Goal: Task Accomplishment & Management: Complete application form

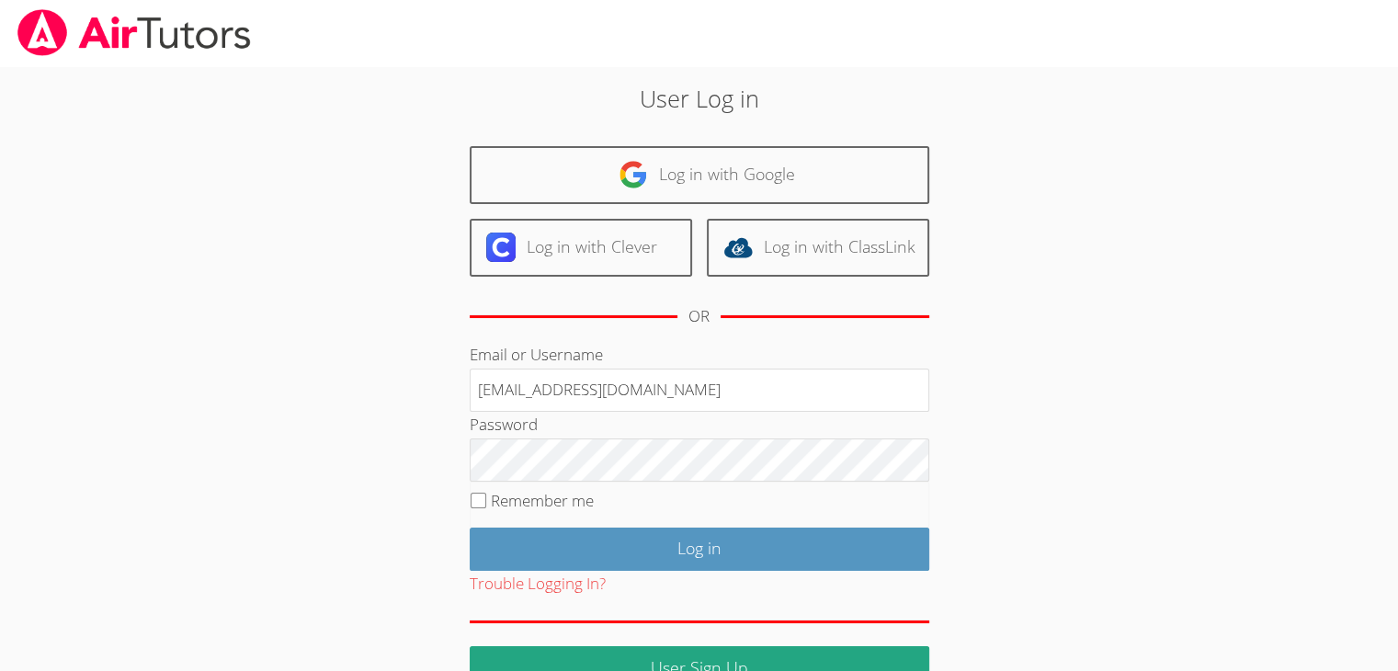
type input "info@pace-tutoring.com"
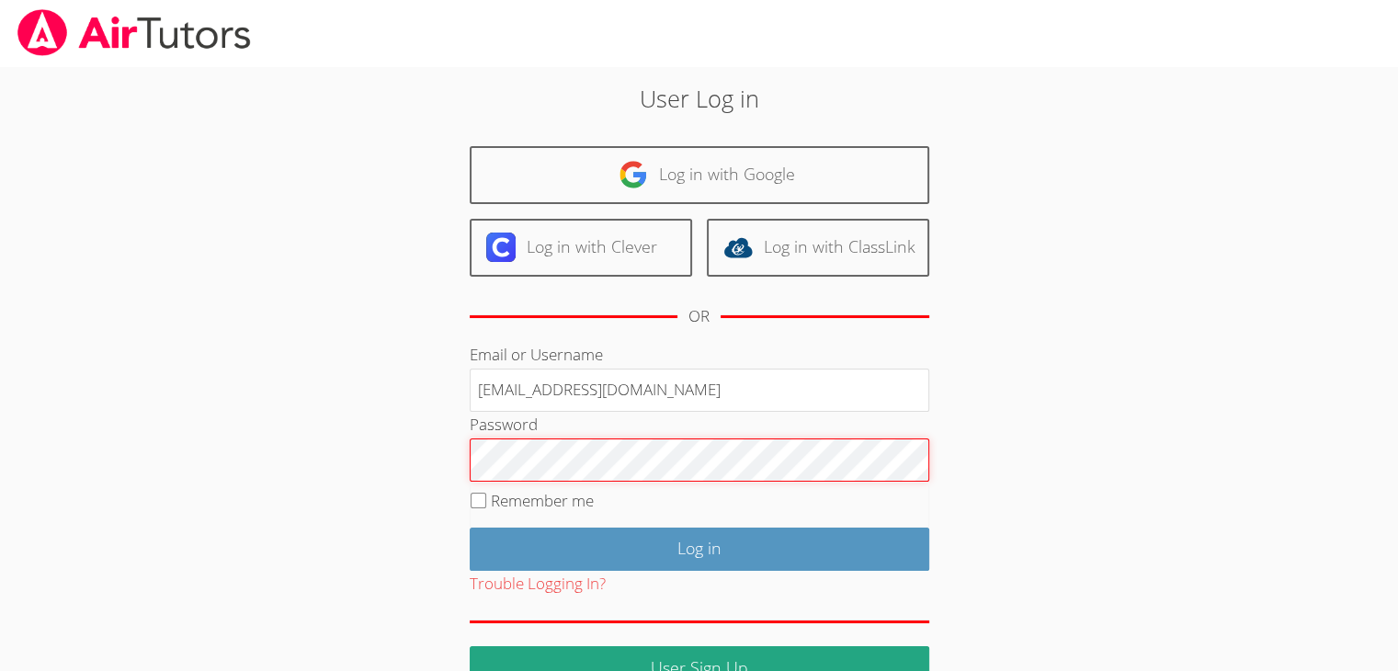
click at [470, 528] on input "Log in" at bounding box center [700, 549] width 460 height 43
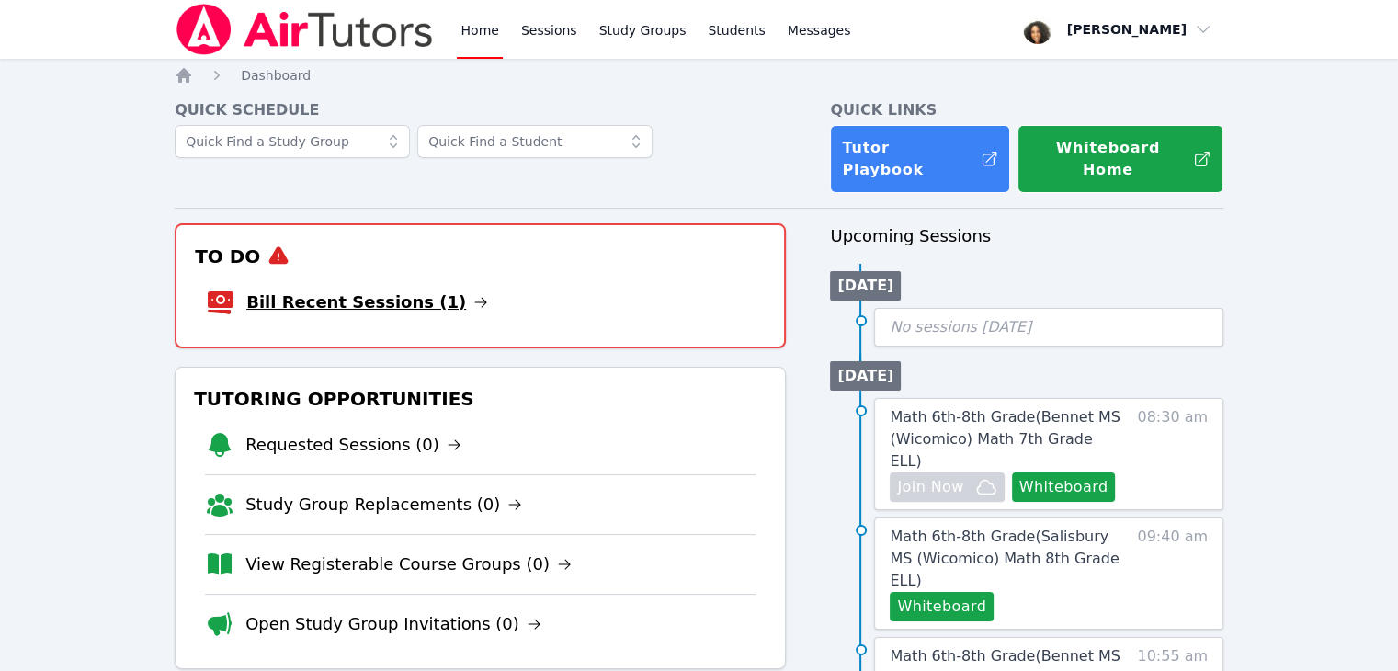
click at [358, 290] on link "Bill Recent Sessions (1)" at bounding box center [367, 303] width 242 height 26
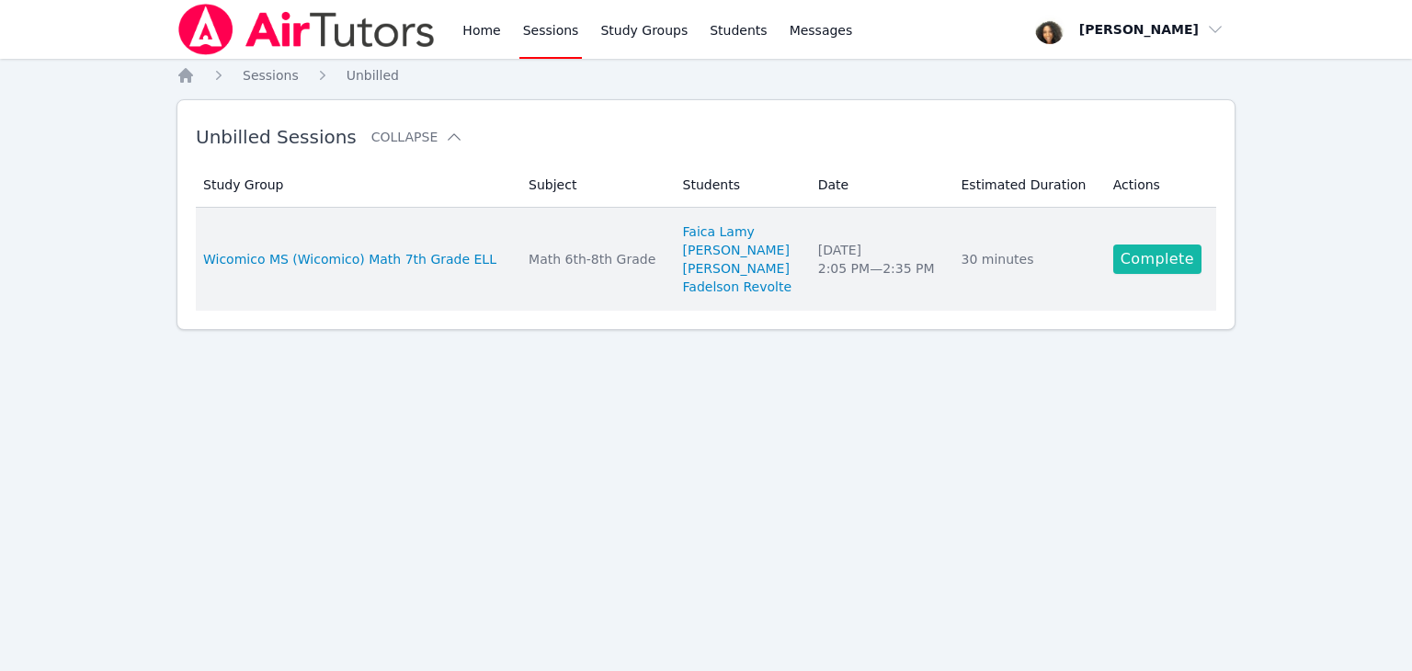
click at [1181, 271] on link "Complete" at bounding box center [1157, 259] width 88 height 29
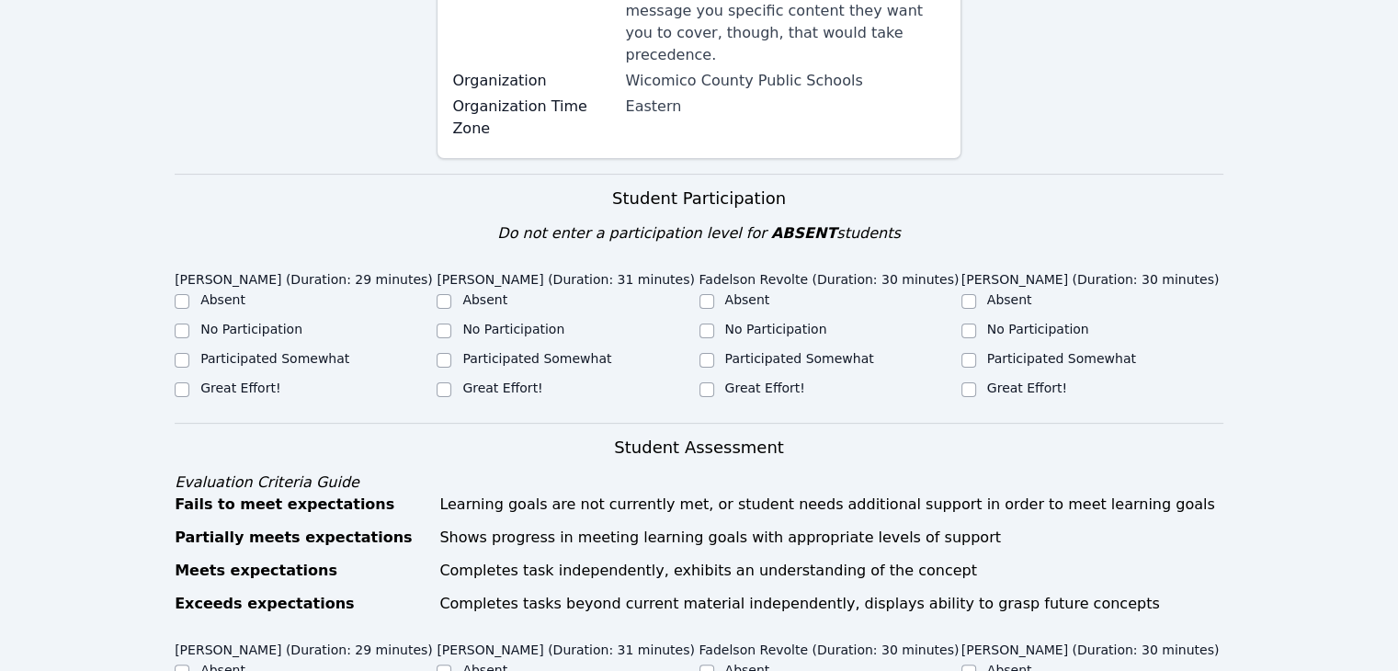
scroll to position [467, 0]
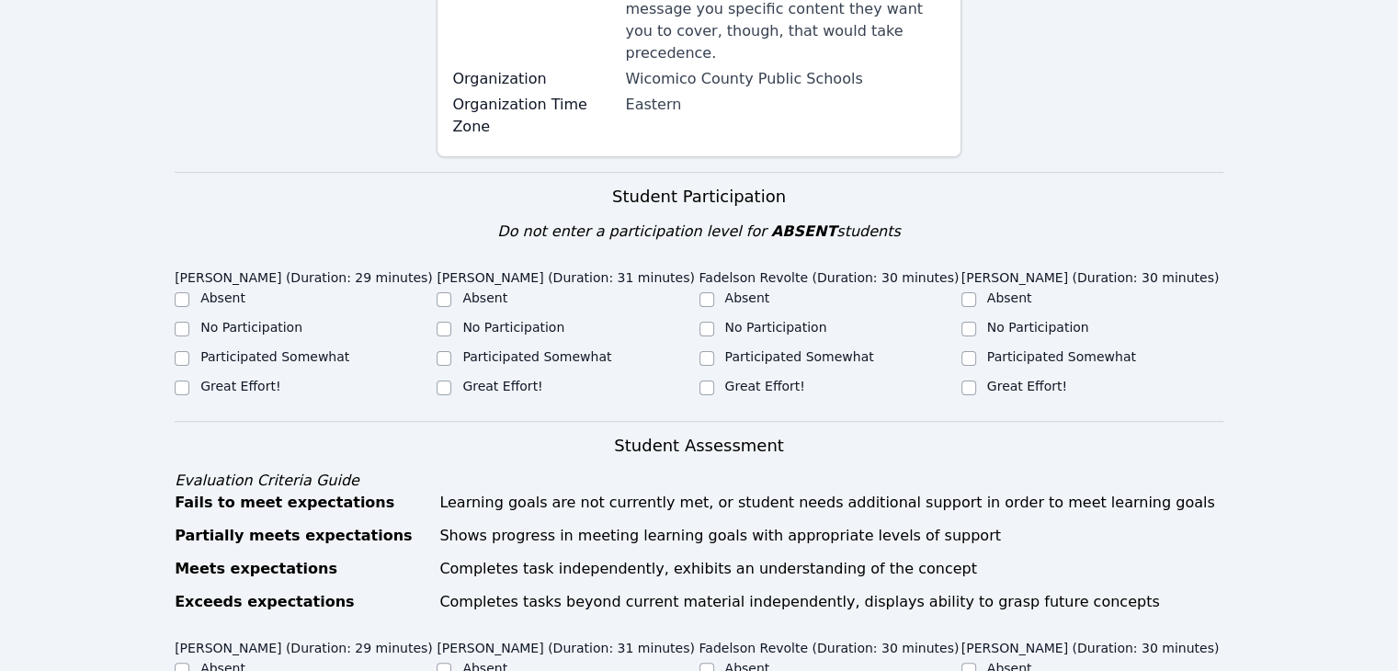
click at [268, 349] on label "Participated Somewhat" at bounding box center [274, 356] width 149 height 15
click at [189, 351] on input "Participated Somewhat" at bounding box center [182, 358] width 15 height 15
checkbox input "true"
click at [475, 379] on label "Great Effort!" at bounding box center [502, 386] width 80 height 15
click at [451, 381] on input "Great Effort!" at bounding box center [444, 388] width 15 height 15
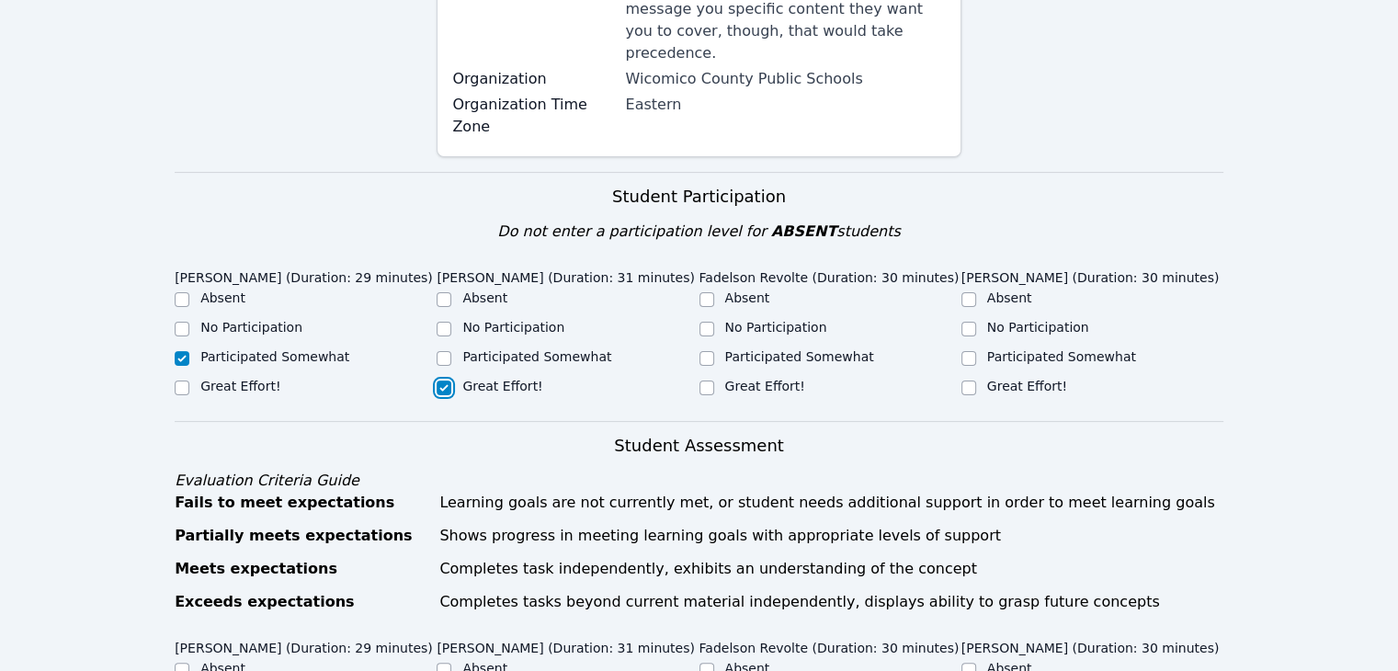
checkbox input "true"
click at [765, 379] on label "Great Effort!" at bounding box center [765, 386] width 80 height 15
click at [714, 381] on input "Great Effort!" at bounding box center [707, 388] width 15 height 15
checkbox input "true"
click at [1007, 379] on label "Great Effort!" at bounding box center [1027, 386] width 80 height 15
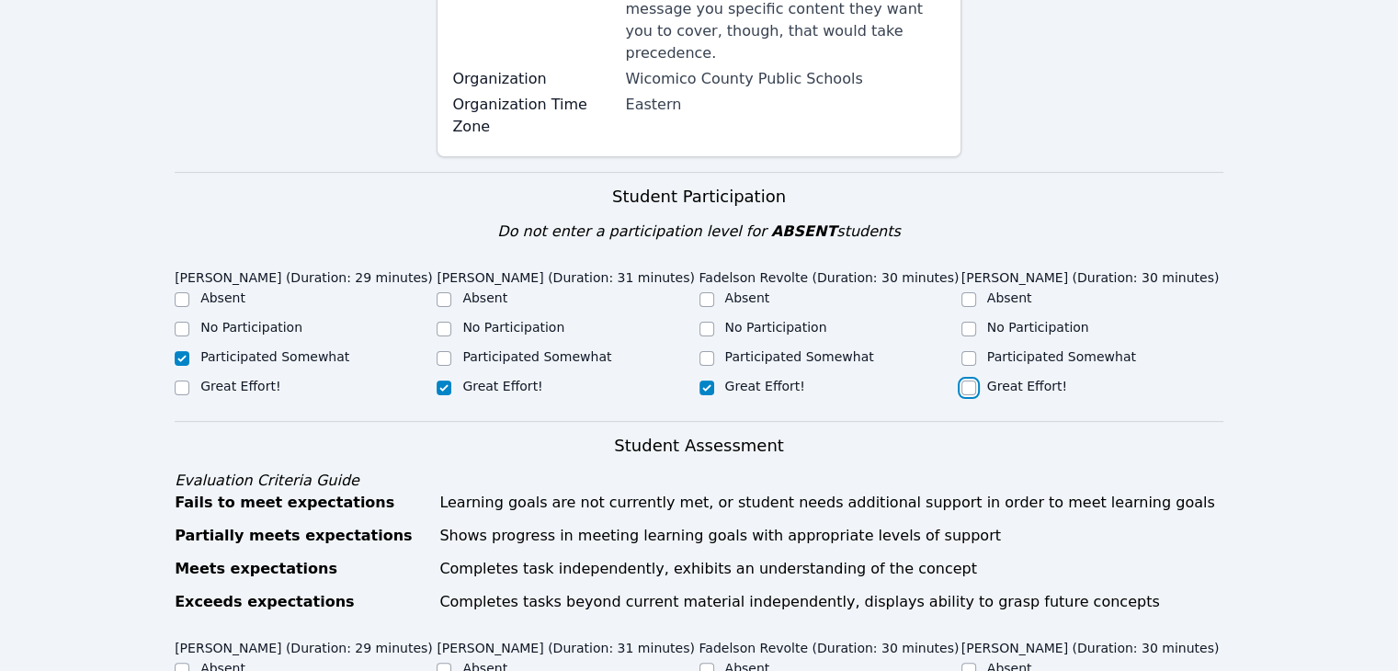
click at [976, 381] on input "Great Effort!" at bounding box center [969, 388] width 15 height 15
checkbox input "true"
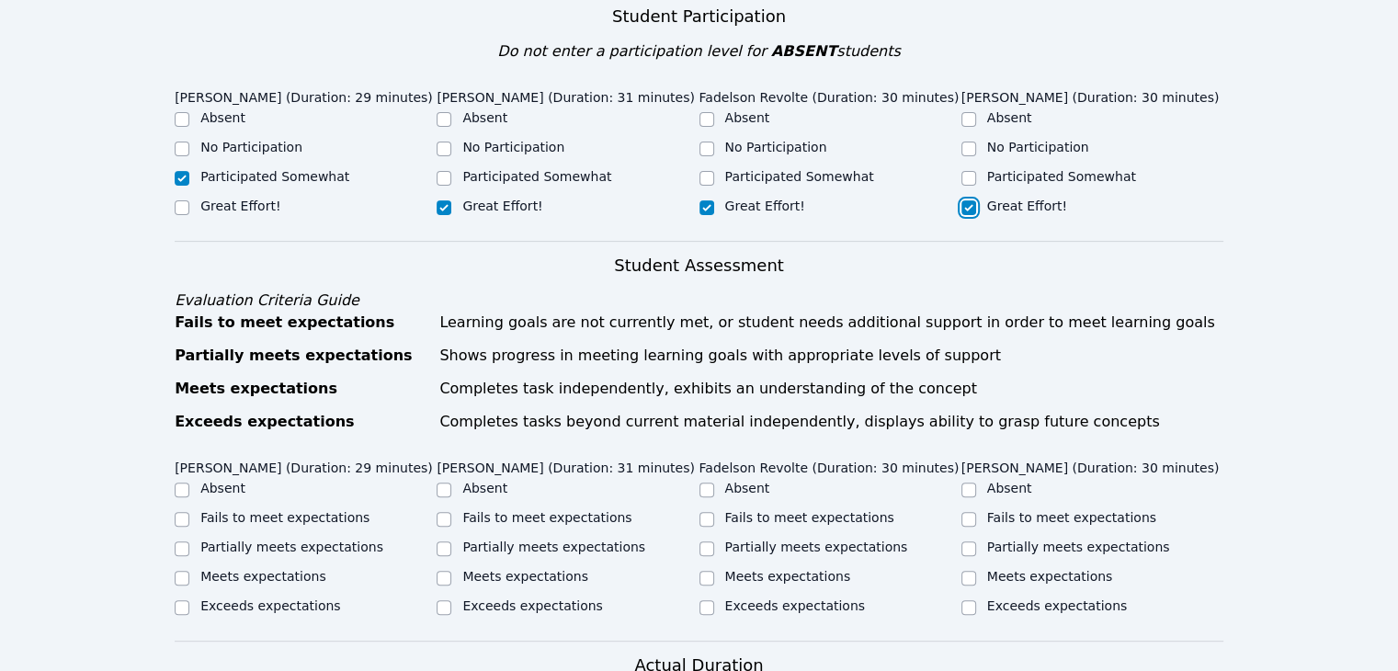
scroll to position [669, 0]
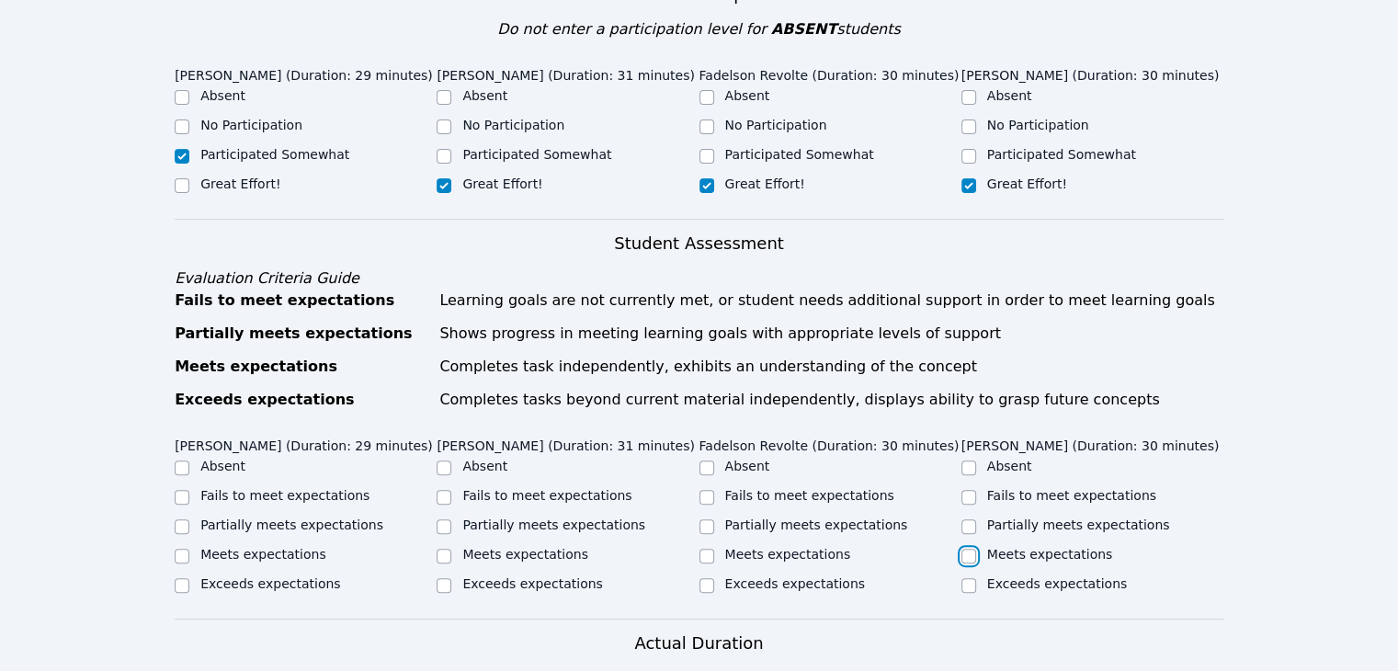
click at [970, 549] on input "Meets expectations" at bounding box center [969, 556] width 15 height 15
checkbox input "true"
click at [815, 547] on label "Meets expectations" at bounding box center [788, 554] width 126 height 15
click at [714, 549] on input "Meets expectations" at bounding box center [707, 556] width 15 height 15
checkbox input "true"
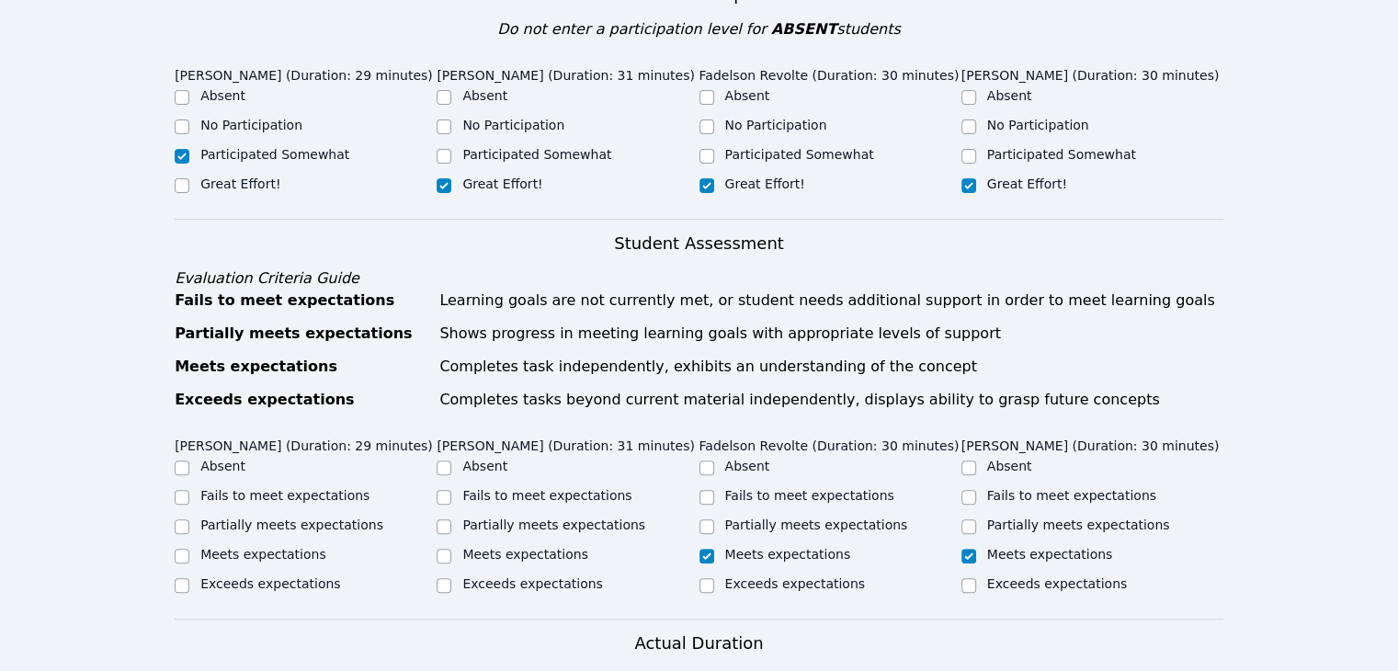
click at [519, 547] on label "Meets expectations" at bounding box center [525, 554] width 126 height 15
click at [451, 549] on input "Meets expectations" at bounding box center [444, 556] width 15 height 15
checkbox input "true"
click at [285, 547] on label "Meets expectations" at bounding box center [263, 554] width 126 height 15
click at [189, 549] on input "Meets expectations" at bounding box center [182, 556] width 15 height 15
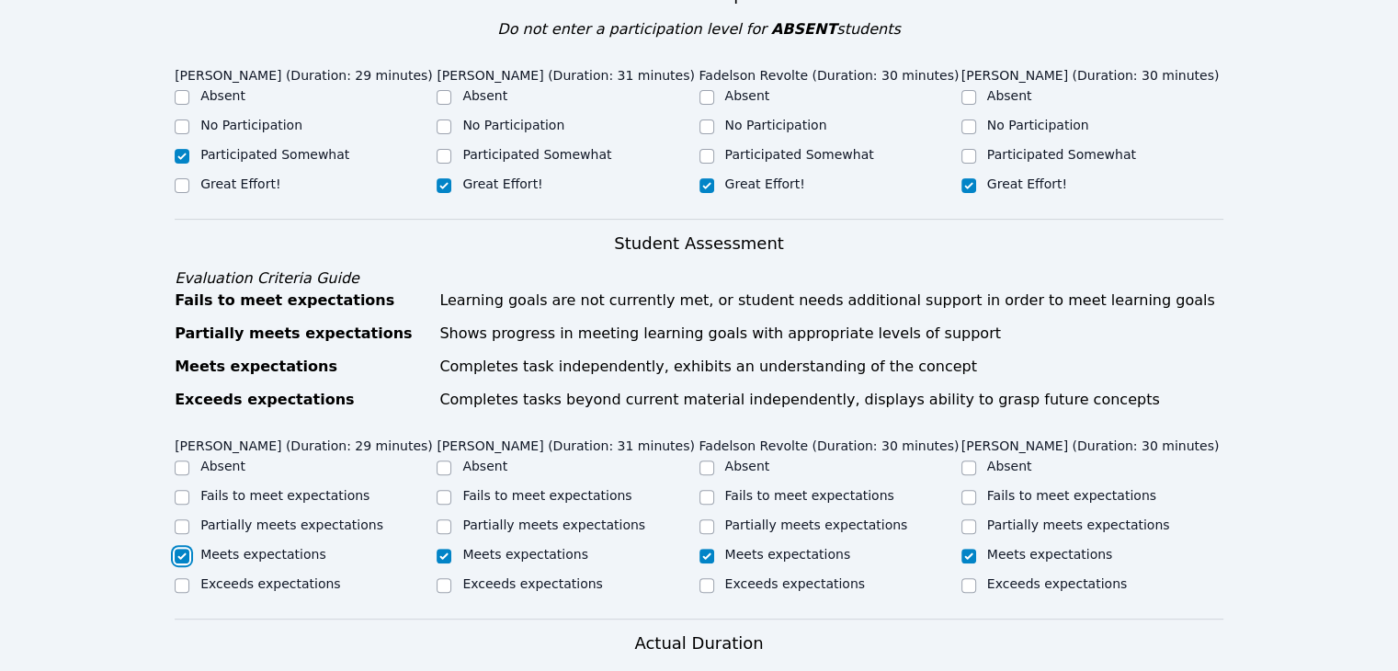
checkbox input "true"
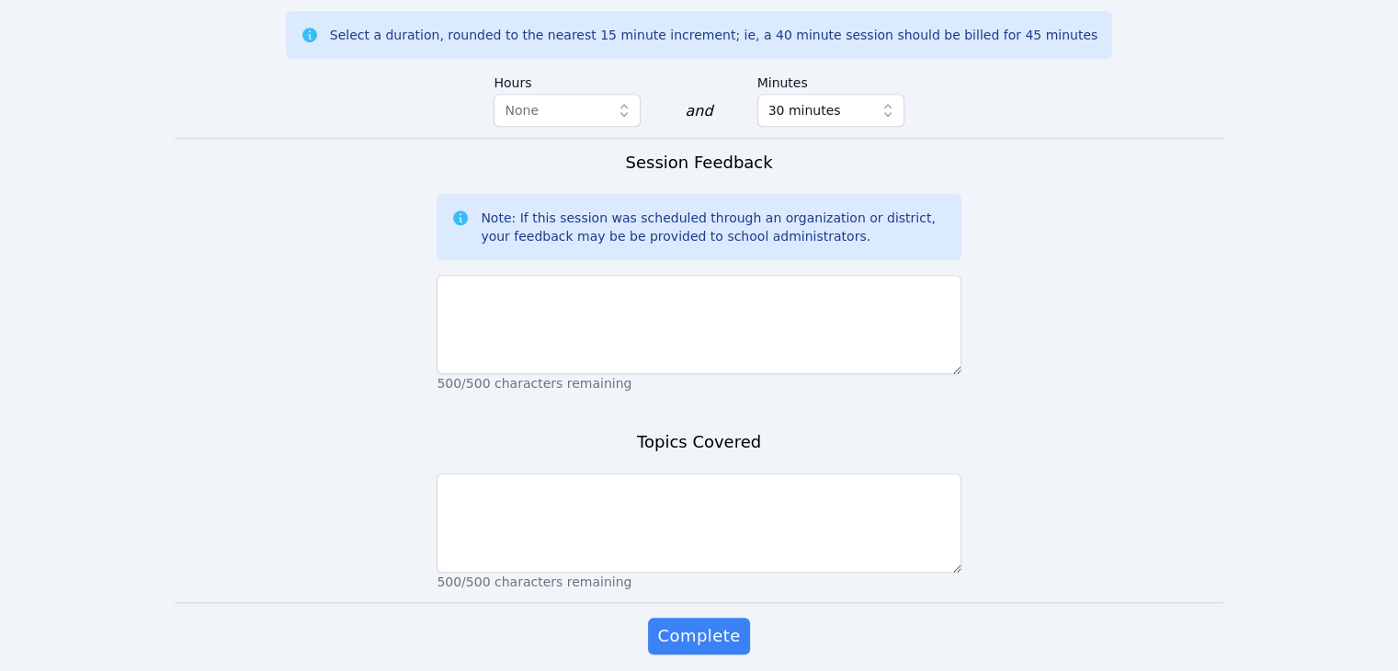
scroll to position [1337, 0]
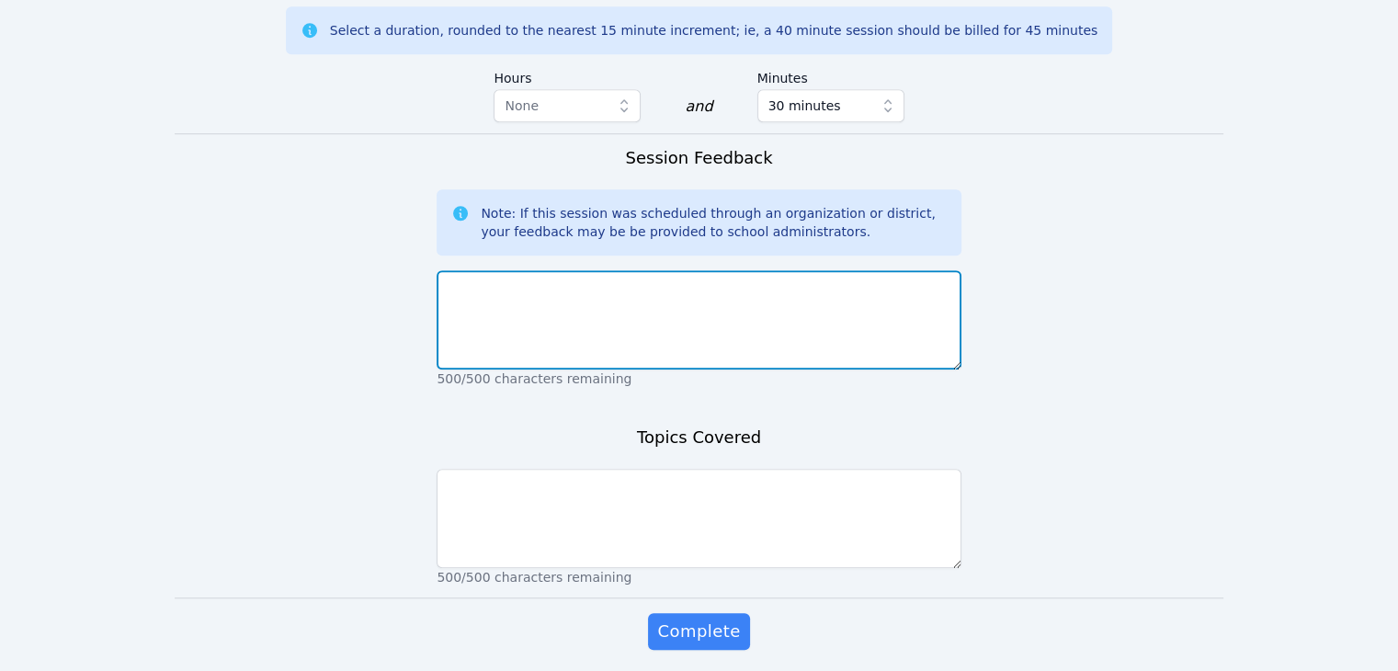
click at [896, 270] on textarea at bounding box center [699, 319] width 524 height 99
type textarea "This group was extremely chatty [DATE]."
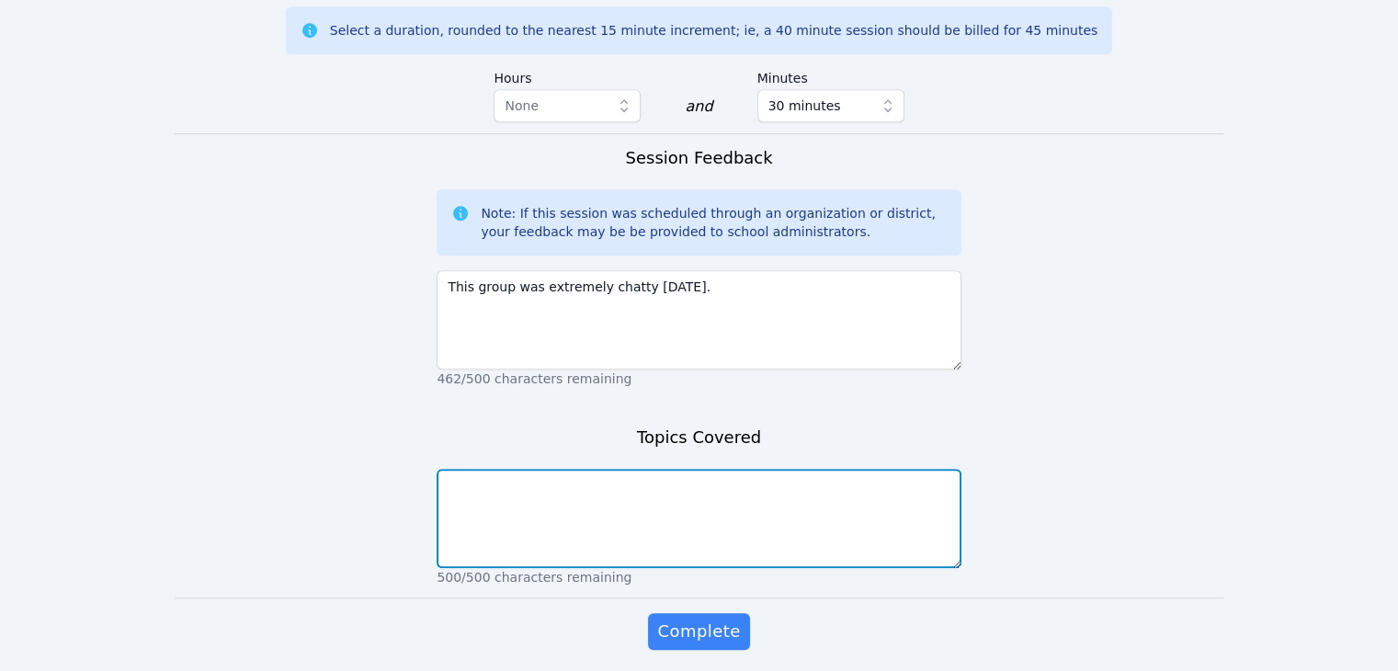
click at [724, 469] on textarea at bounding box center [699, 518] width 524 height 99
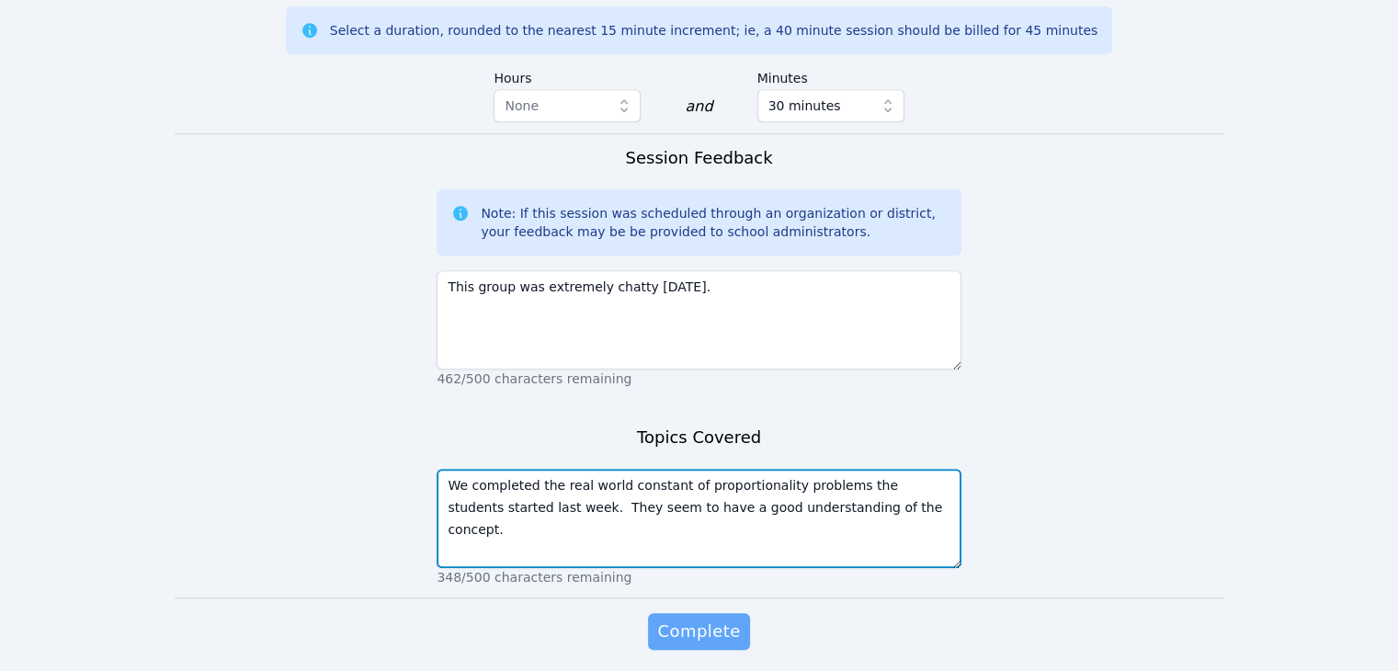
type textarea "We completed the real world constant of proportionality problems the students s…"
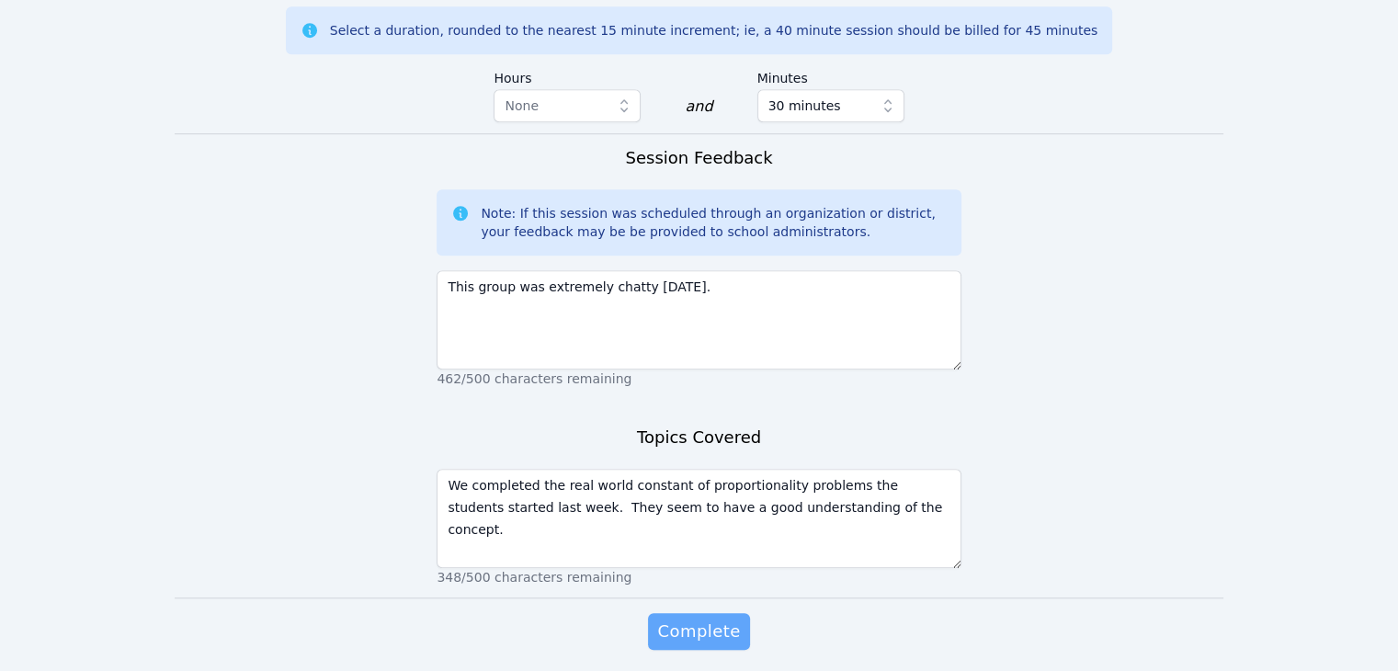
click at [735, 619] on span "Complete" at bounding box center [698, 632] width 83 height 26
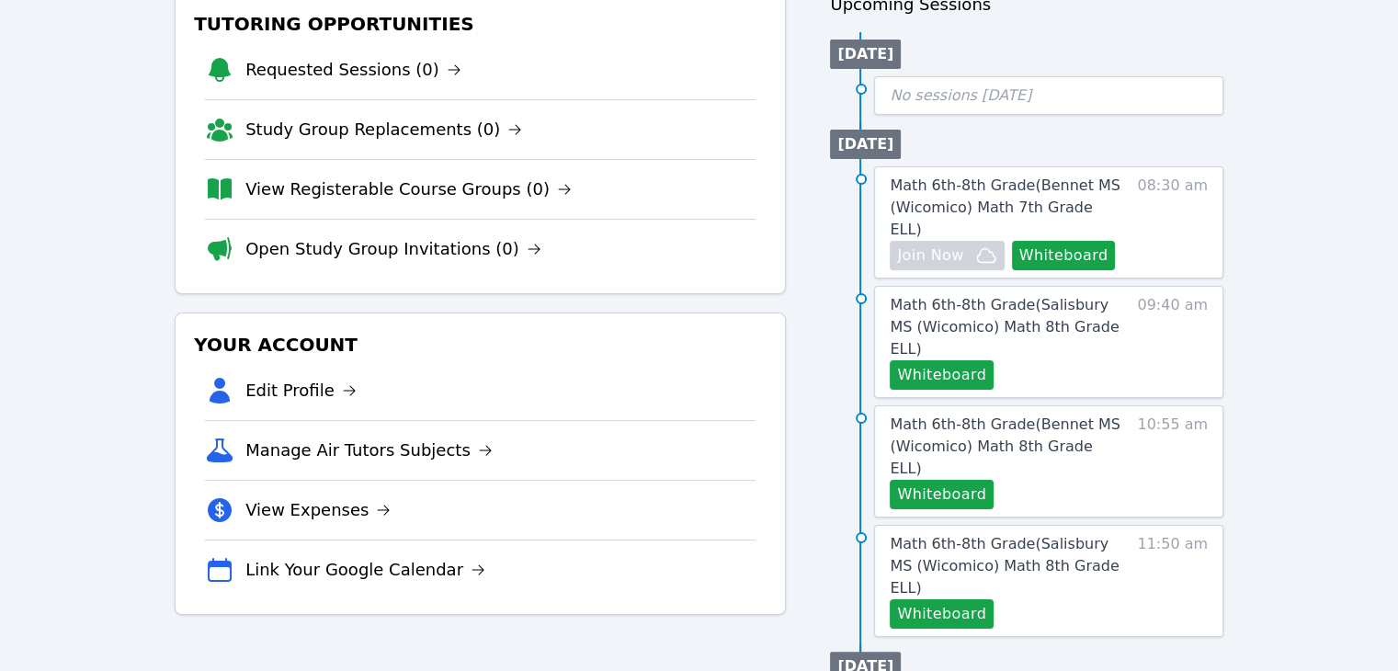
scroll to position [243, 0]
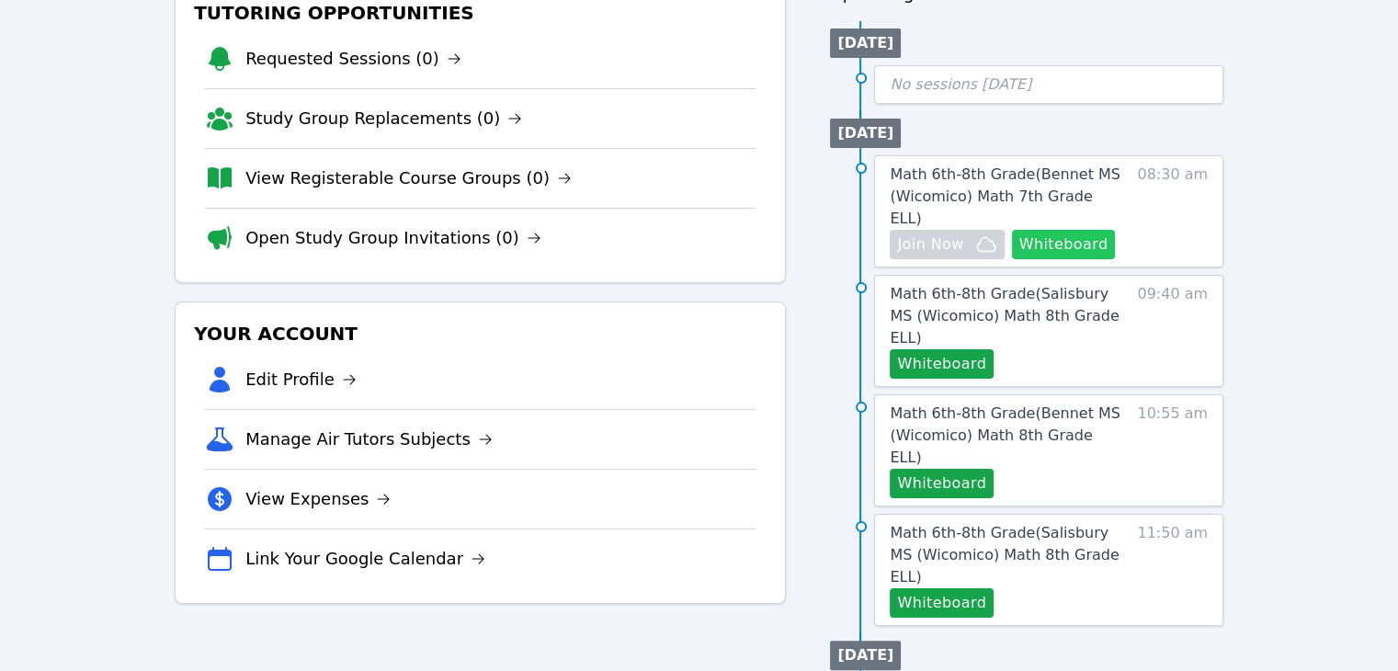
click at [1034, 230] on button "Whiteboard" at bounding box center [1064, 244] width 104 height 29
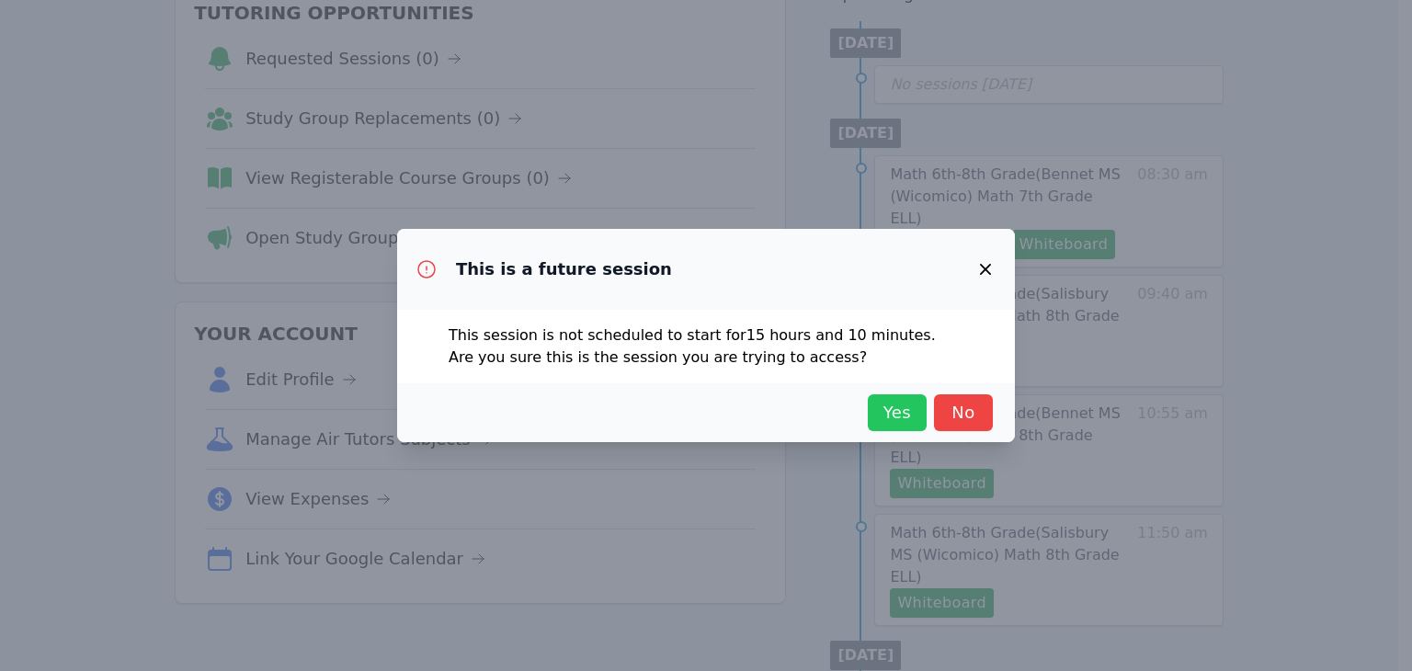
click at [897, 418] on span "Yes" at bounding box center [897, 413] width 40 height 26
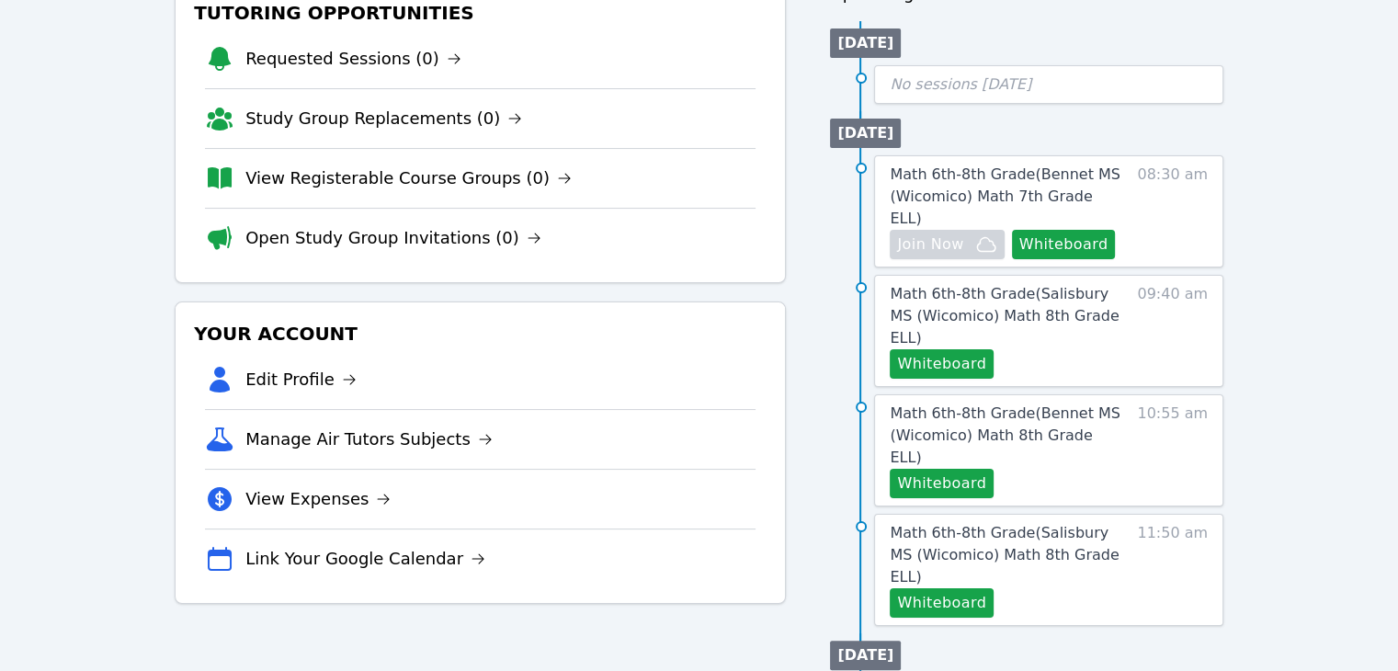
click at [1261, 310] on div "Home Sessions Study Groups Students Messages Open user menu Michelle Dupin Open…" at bounding box center [699, 616] width 1398 height 1718
click at [1027, 285] on span "Math 6th-8th Grade ( Salisbury MS (Wicomico) Math 8th Grade ELL )" at bounding box center [1004, 316] width 229 height 62
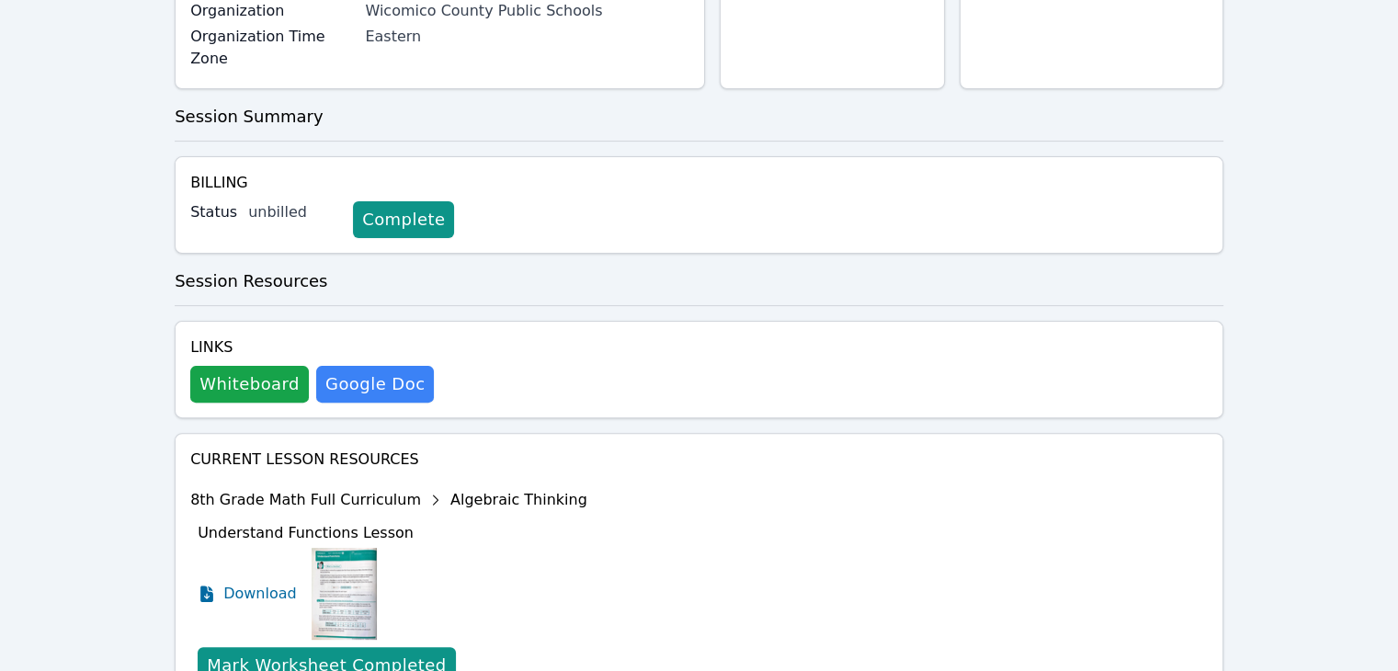
scroll to position [595, 0]
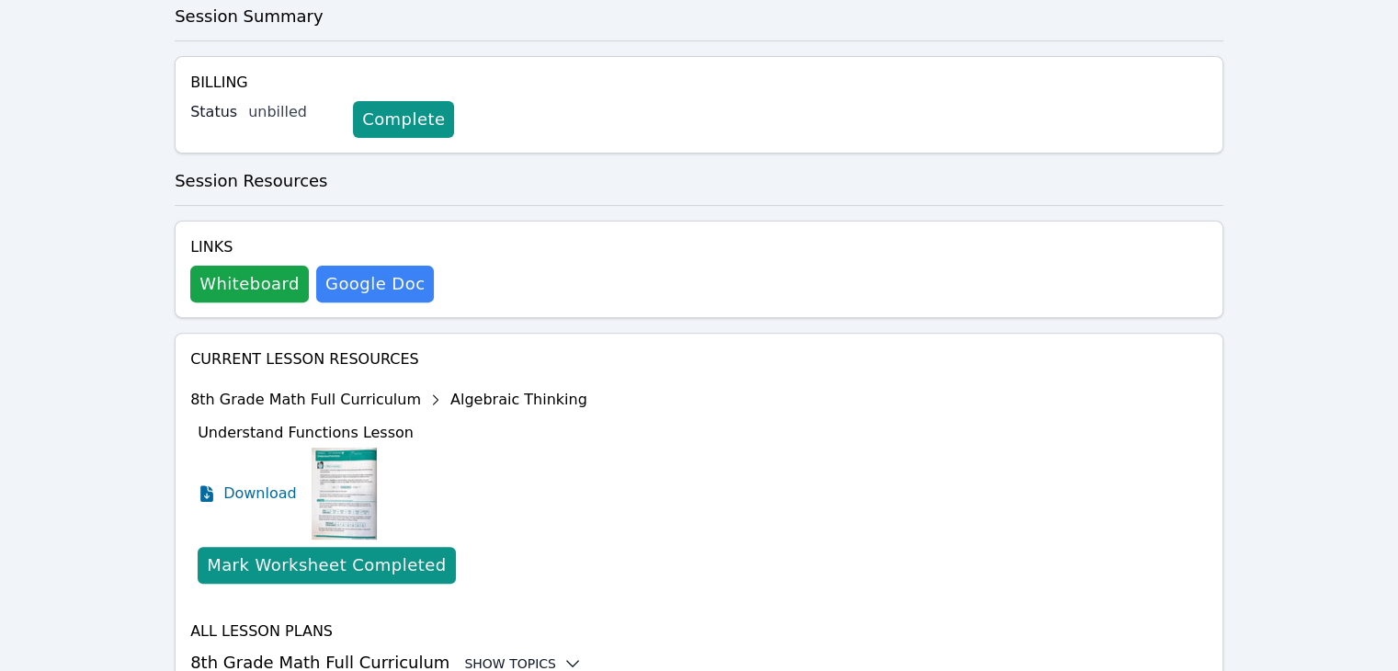
click at [516, 654] on div "Show Topics" at bounding box center [523, 663] width 118 height 18
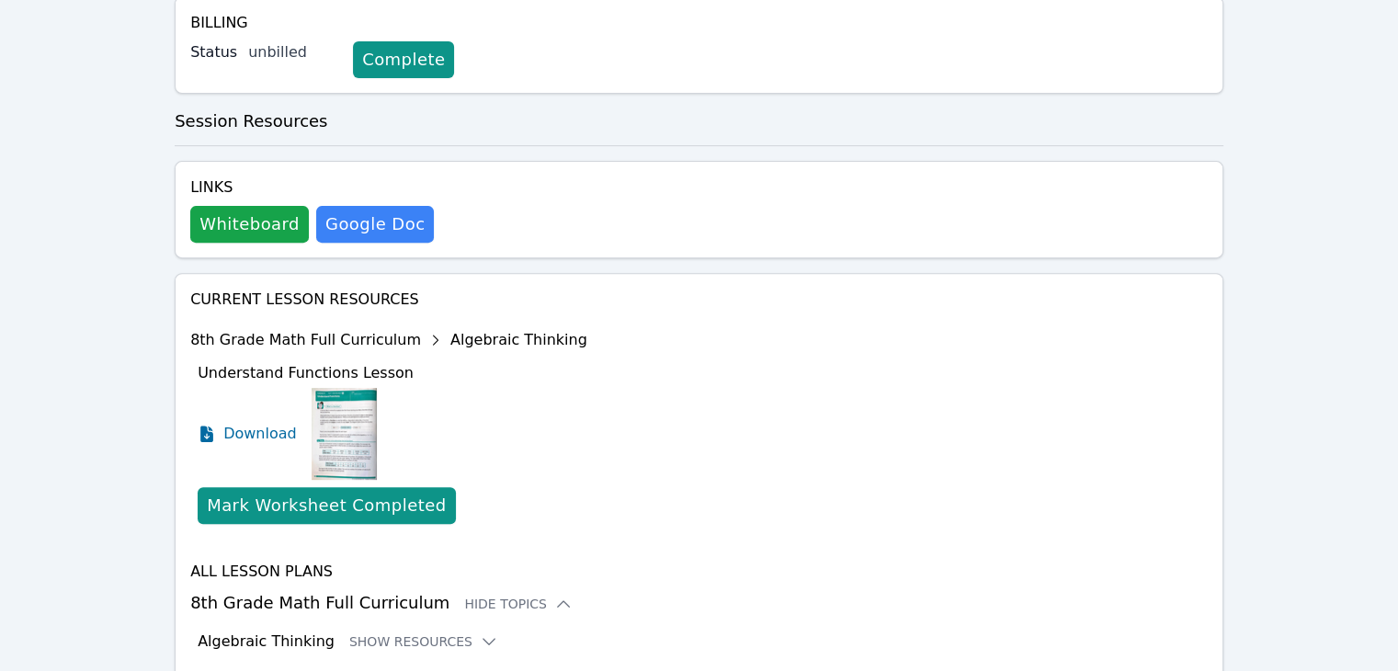
scroll to position [687, 0]
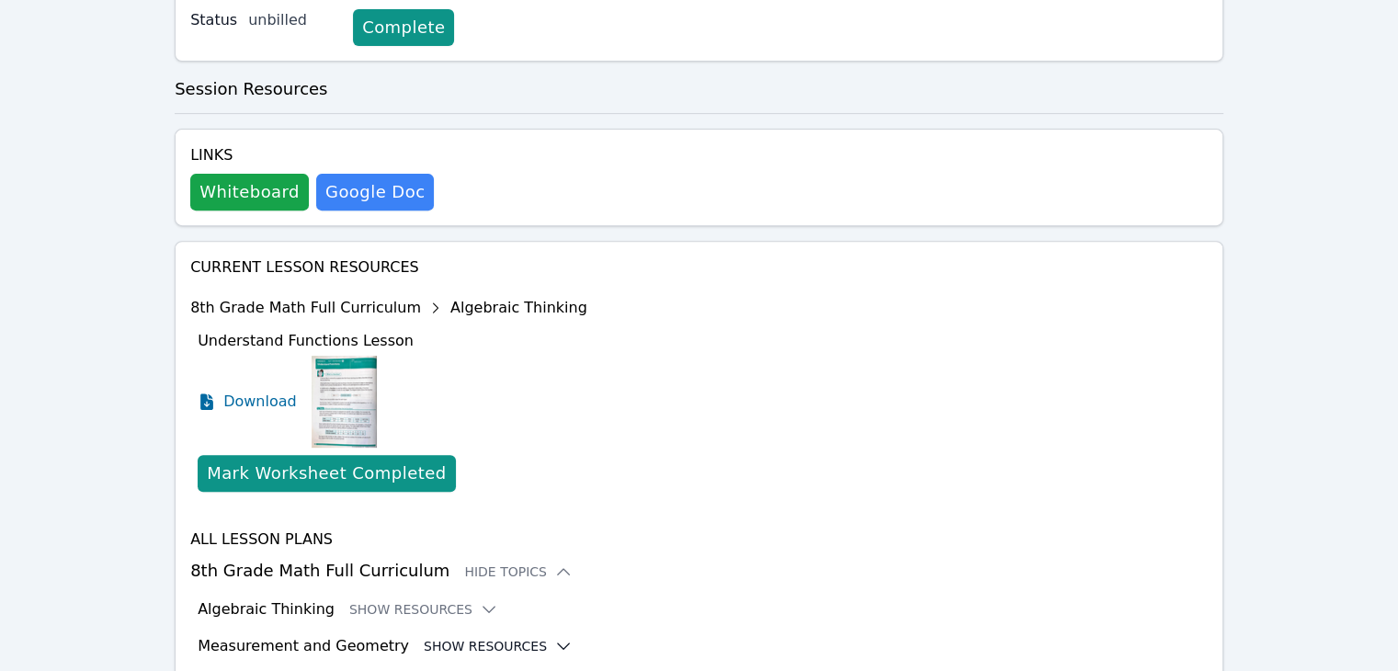
click at [459, 637] on button "Show Resources" at bounding box center [498, 646] width 149 height 18
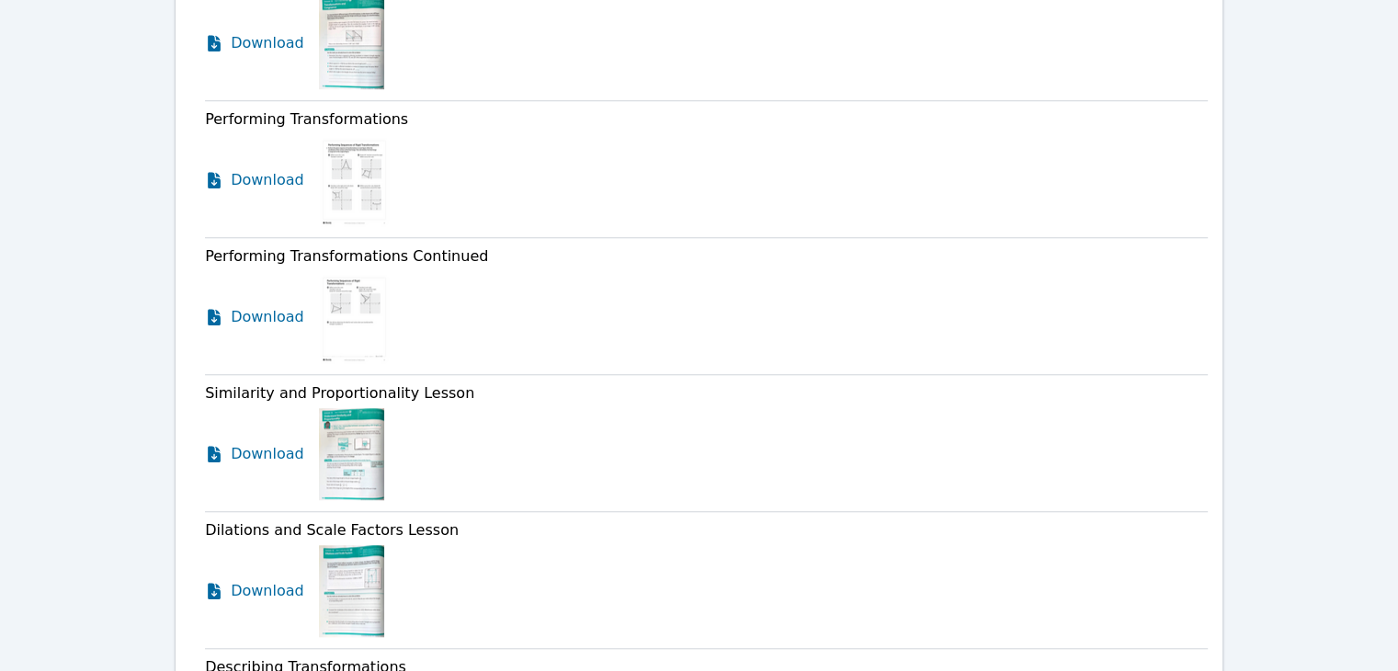
scroll to position [1551, 0]
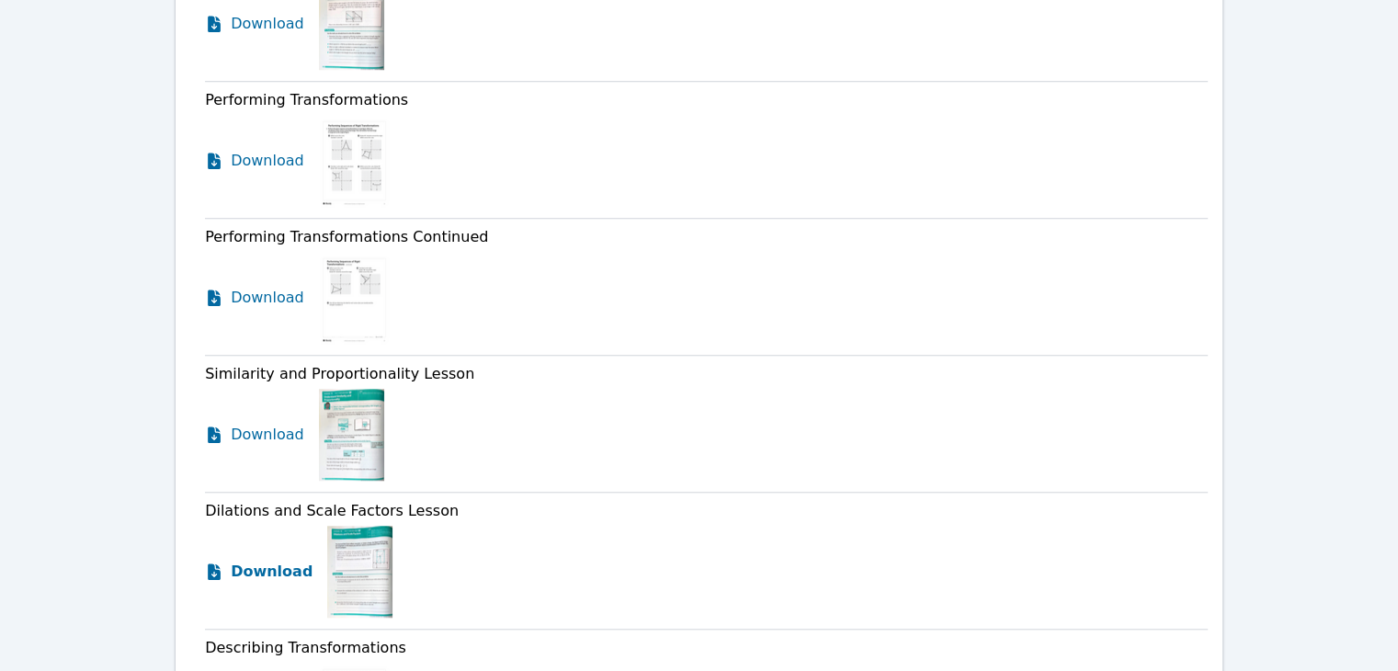
click at [276, 561] on span "Download" at bounding box center [272, 572] width 82 height 22
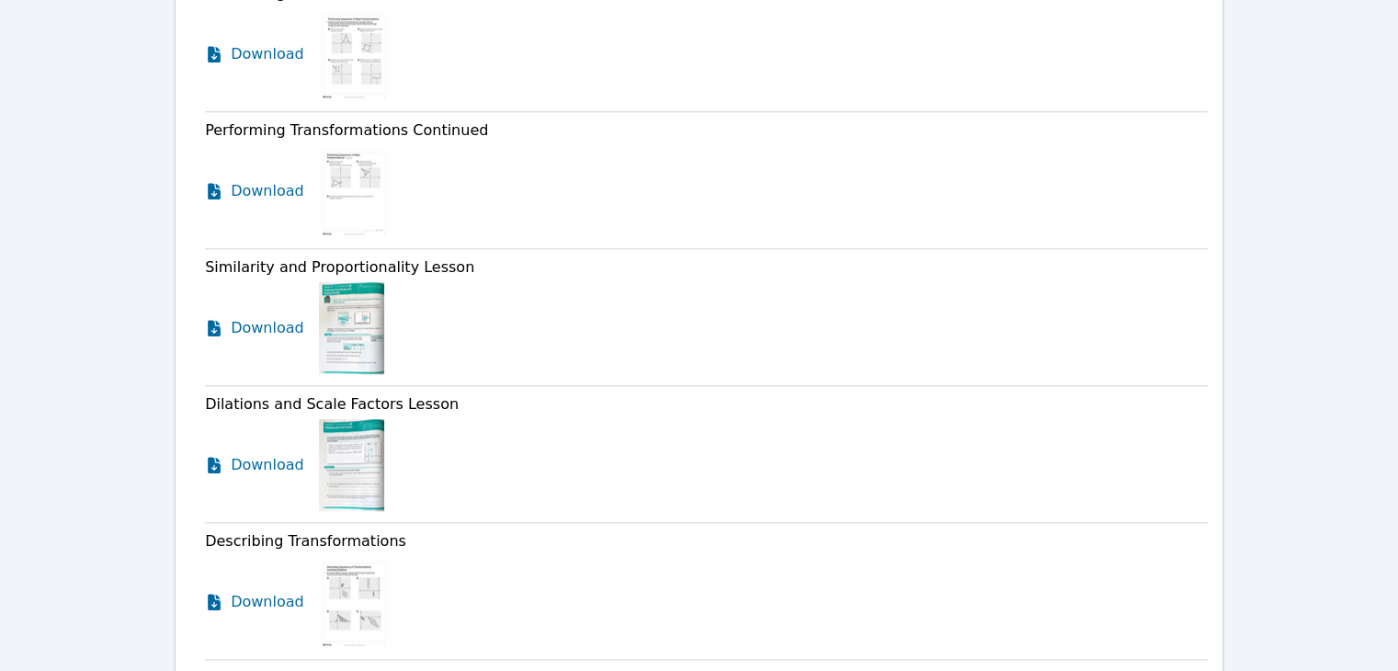
scroll to position [1735, 0]
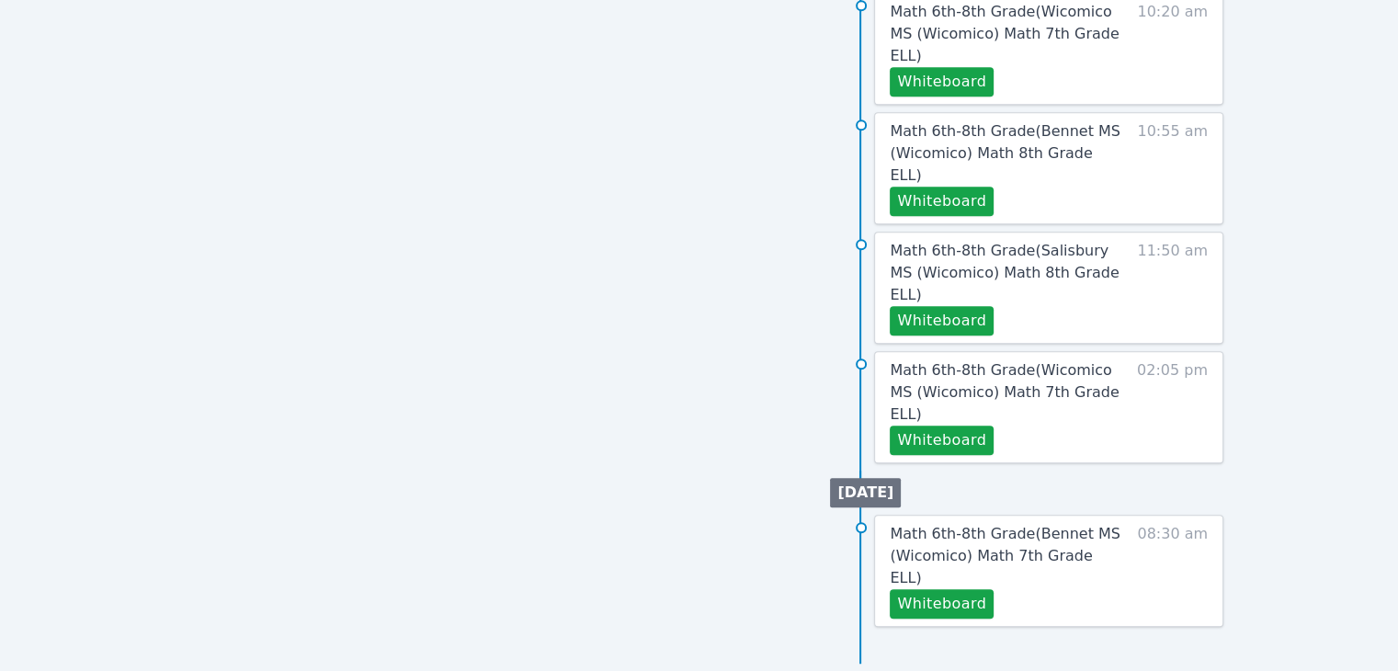
scroll to position [243, 0]
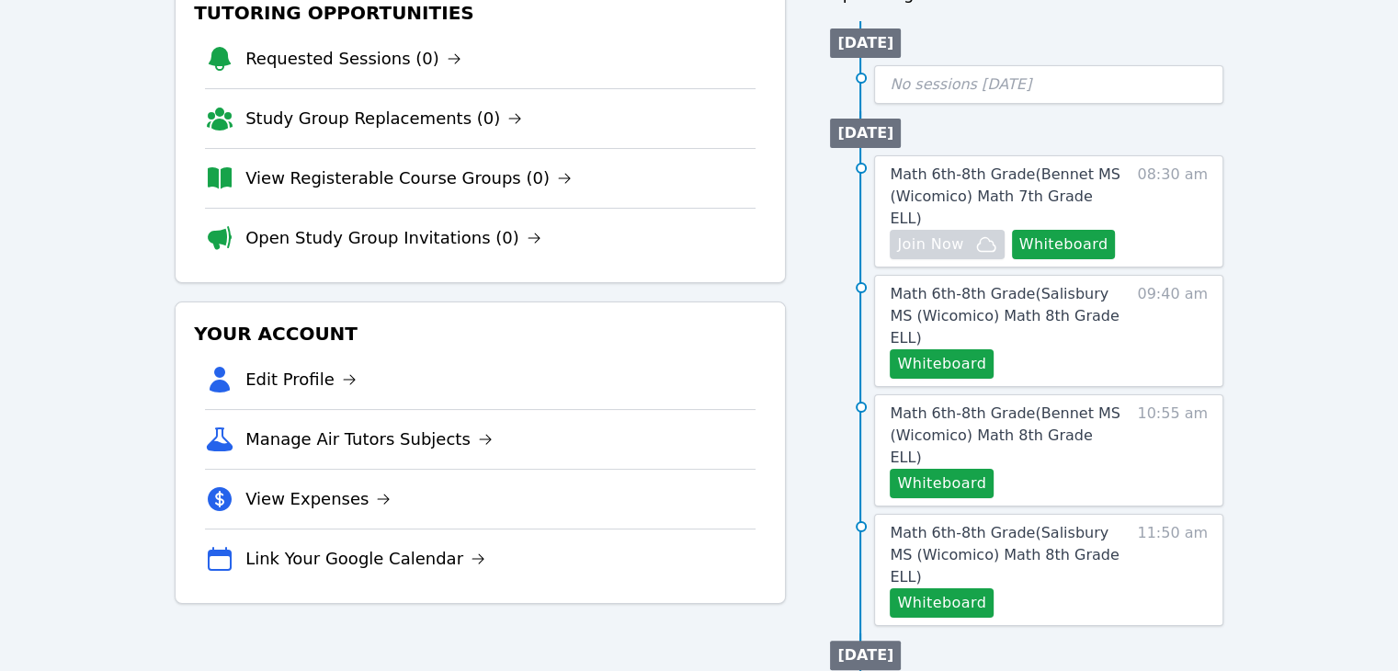
click at [1328, 369] on div "Home Sessions Study Groups Students Messages Open user menu Michelle Dupin Open…" at bounding box center [699, 616] width 1398 height 1718
click at [970, 349] on button "Whiteboard" at bounding box center [942, 363] width 104 height 29
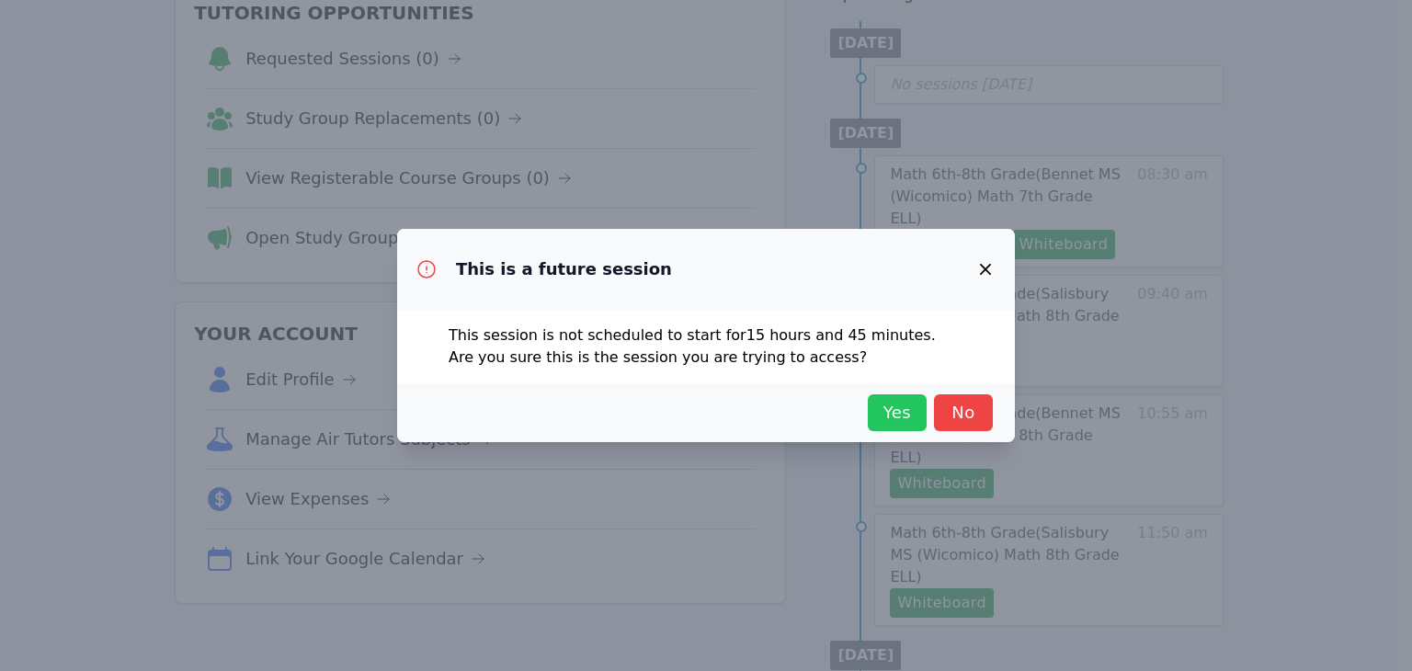
click at [889, 413] on span "Yes" at bounding box center [897, 413] width 40 height 26
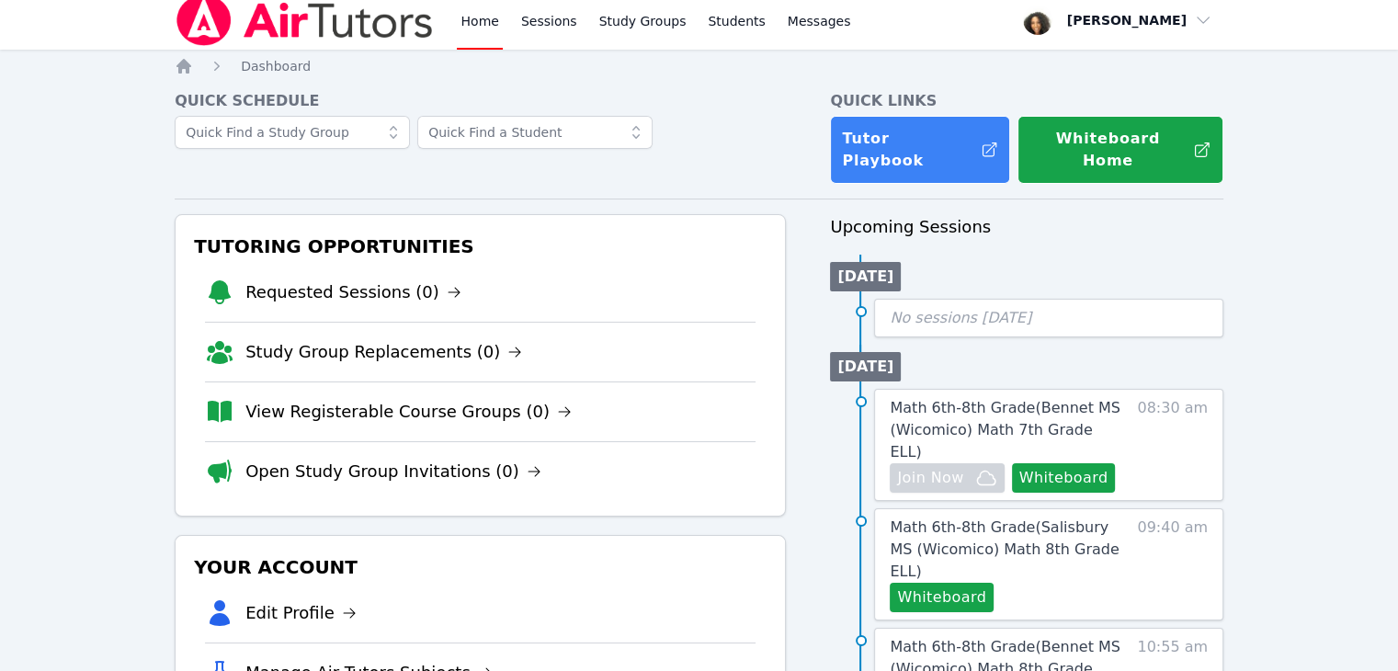
scroll to position [0, 0]
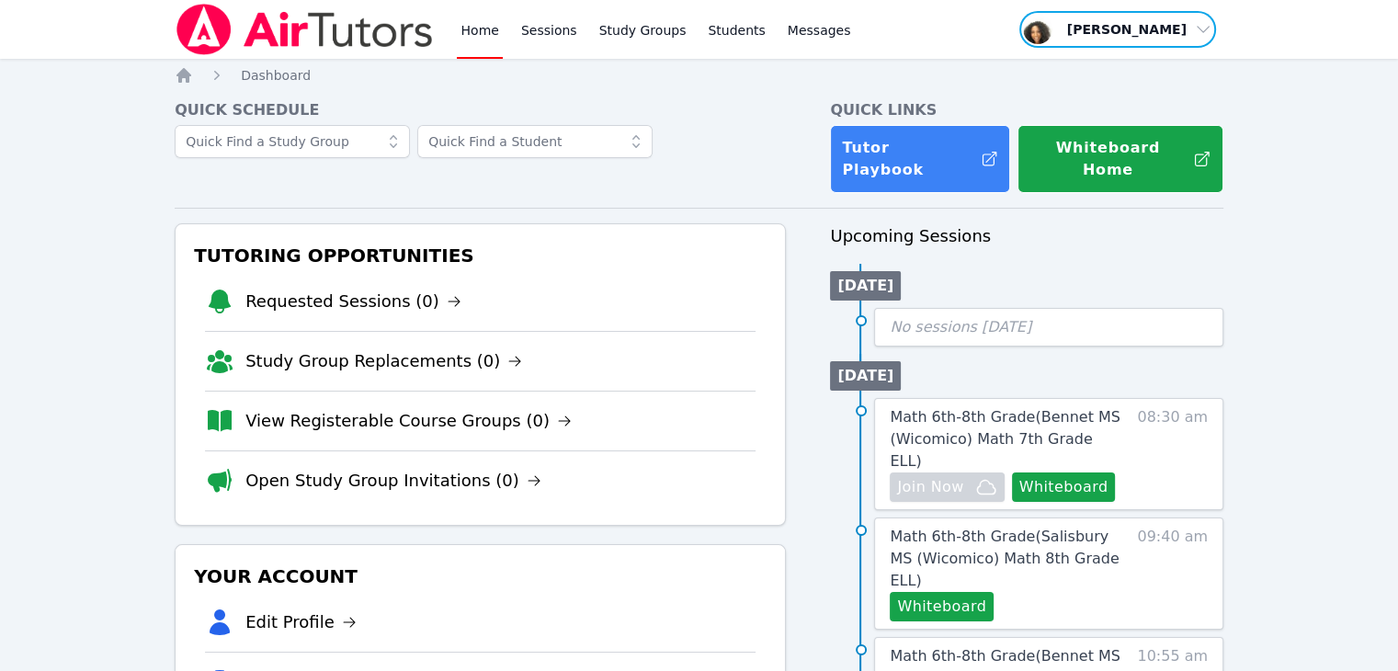
click at [1191, 30] on span "button" at bounding box center [1118, 29] width 200 height 40
click at [1150, 98] on button "Logout" at bounding box center [1124, 104] width 176 height 33
